Goal: Find specific page/section: Find specific page/section

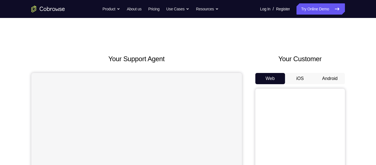
scroll to position [44, 0]
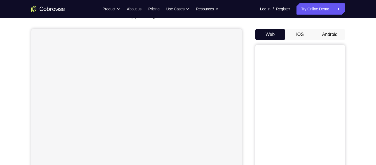
click at [325, 40] on button "Android" at bounding box center [330, 34] width 30 height 11
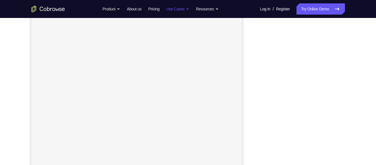
scroll to position [85, 0]
